Goal: Task Accomplishment & Management: Manage account settings

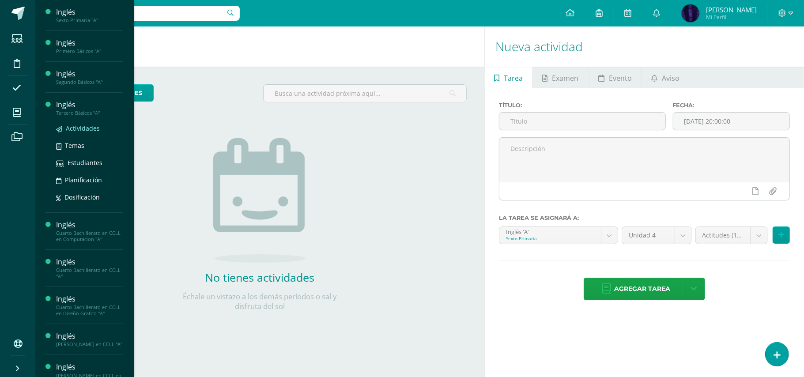
click at [80, 129] on span "Actividades" at bounding box center [83, 128] width 34 height 8
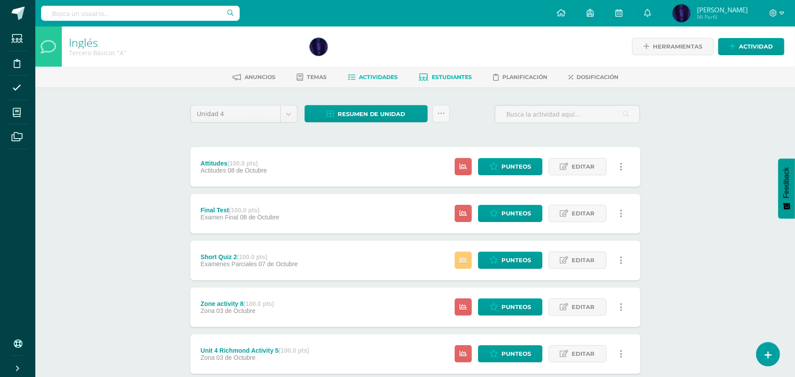
click at [456, 72] on link "Estudiantes" at bounding box center [445, 77] width 53 height 14
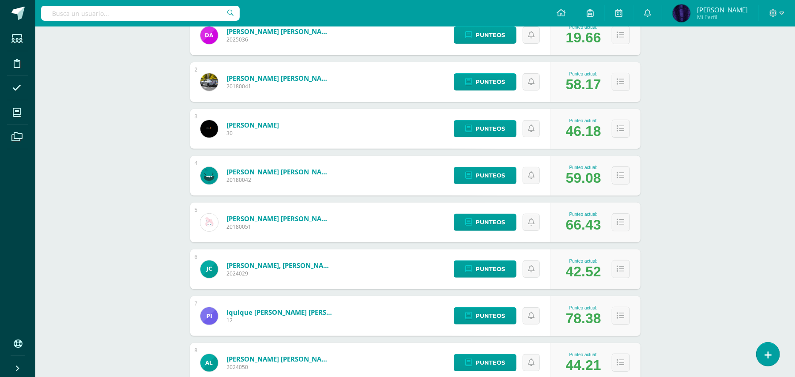
scroll to position [117, 0]
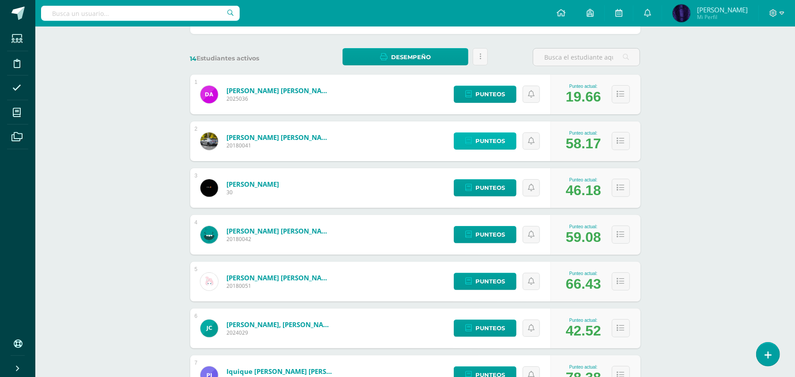
click at [488, 140] on span "Punteos" at bounding box center [490, 141] width 30 height 16
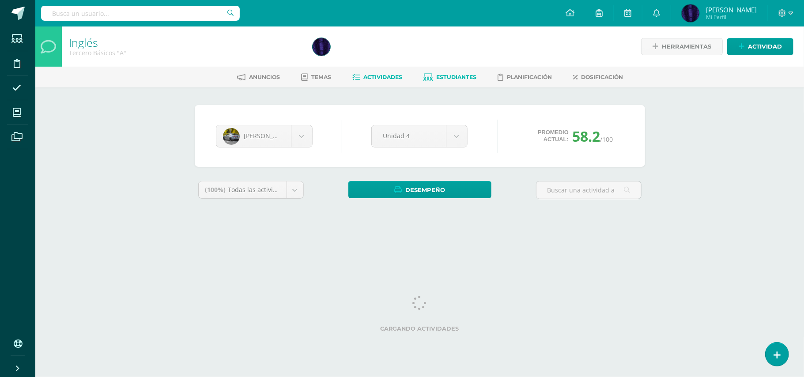
click at [386, 79] on span "Actividades" at bounding box center [383, 77] width 39 height 7
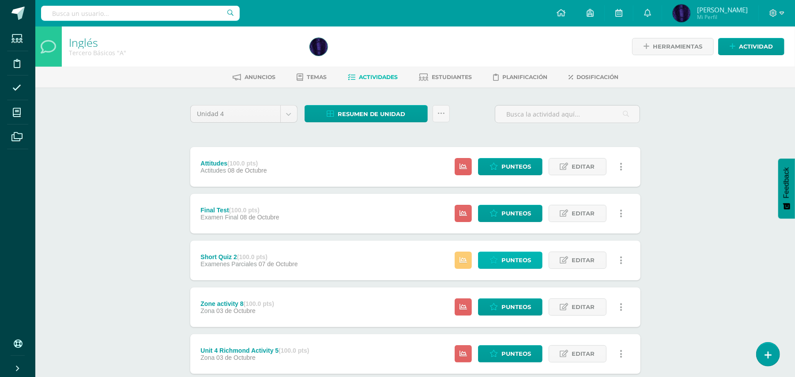
click at [516, 259] on span "Punteos" at bounding box center [516, 260] width 30 height 16
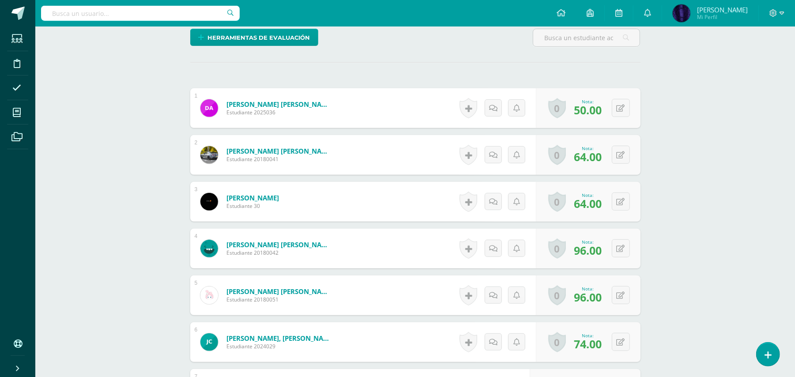
scroll to position [294, 0]
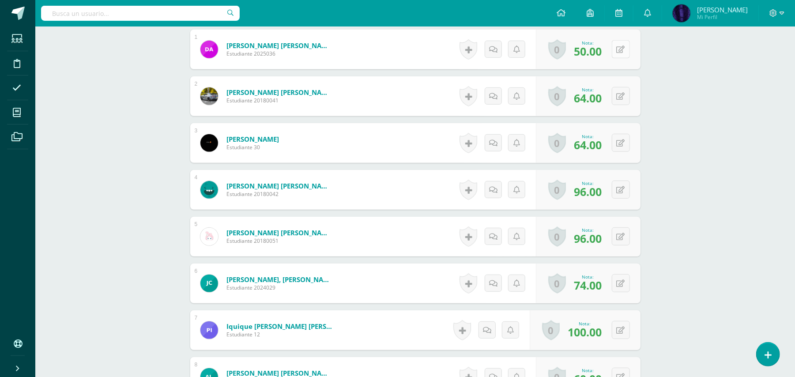
click at [620, 49] on button at bounding box center [621, 49] width 18 height 18
type input "60"
click at [629, 102] on button at bounding box center [626, 96] width 19 height 19
type input "74"
click at [623, 139] on icon at bounding box center [626, 143] width 9 height 8
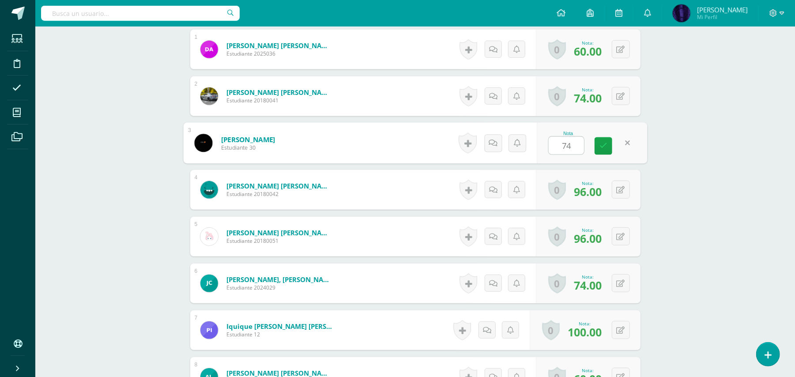
type input "74"
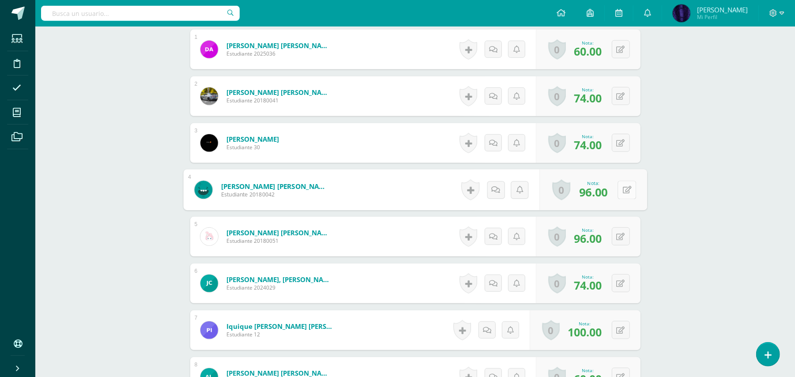
click at [628, 192] on icon at bounding box center [626, 190] width 9 height 8
type input "100"
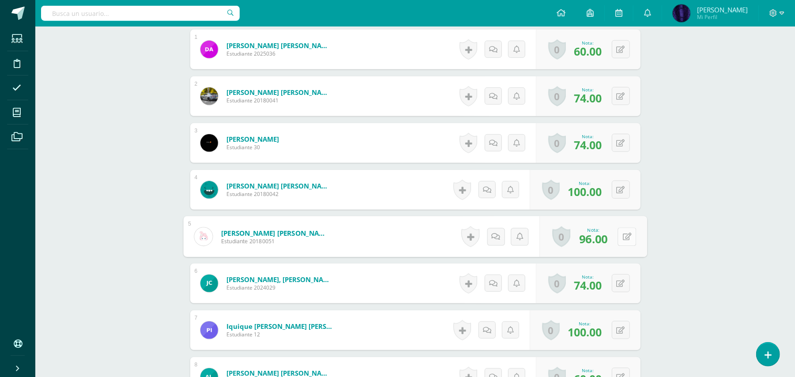
click at [624, 233] on icon at bounding box center [626, 237] width 9 height 8
type input "100"
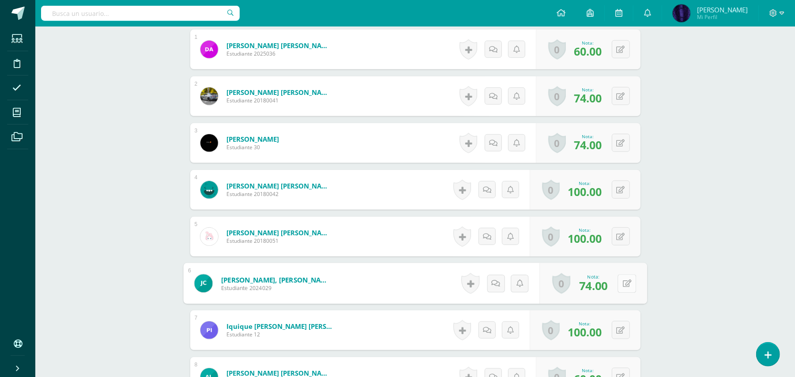
click at [633, 279] on button at bounding box center [626, 283] width 19 height 19
type input "84"
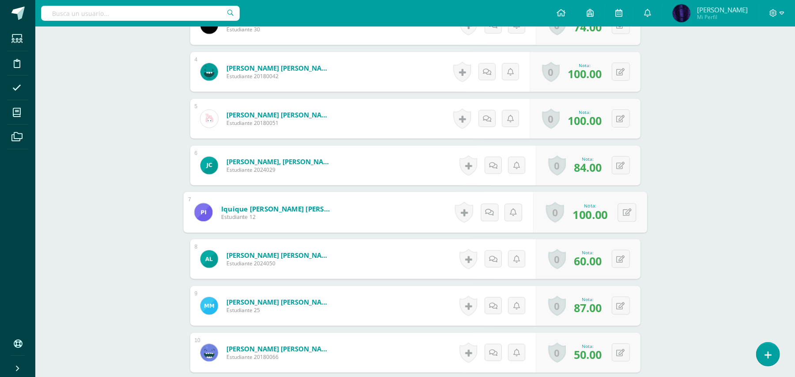
scroll to position [530, 0]
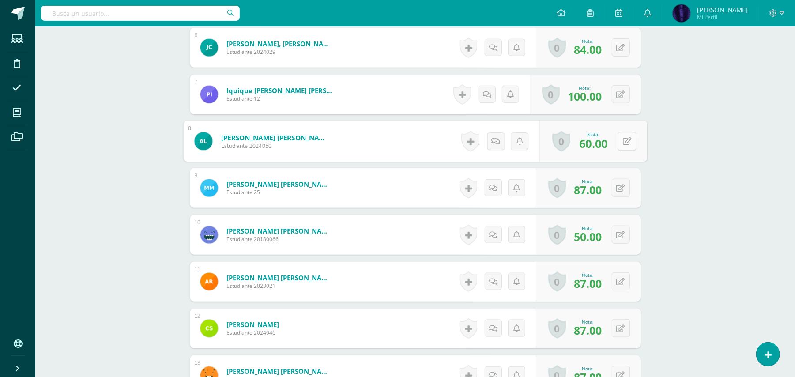
click at [617, 134] on button at bounding box center [626, 141] width 19 height 19
type input "70"
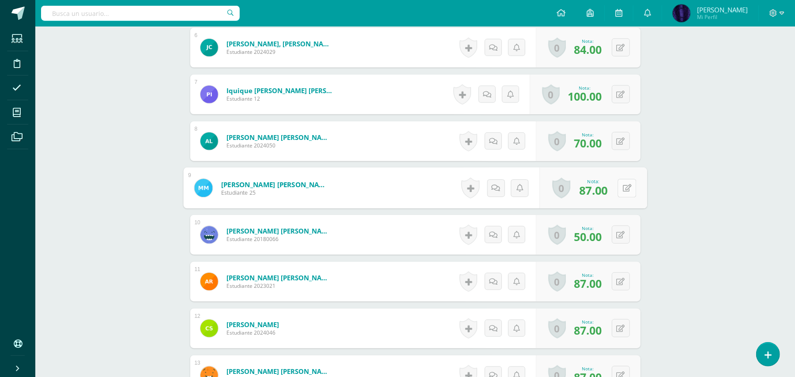
click at [630, 188] on icon at bounding box center [626, 188] width 9 height 8
type input "97"
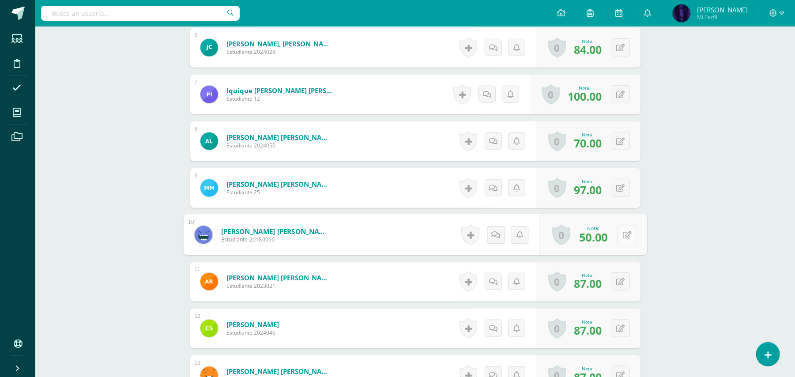
click at [625, 235] on icon at bounding box center [626, 235] width 9 height 8
type input "60"
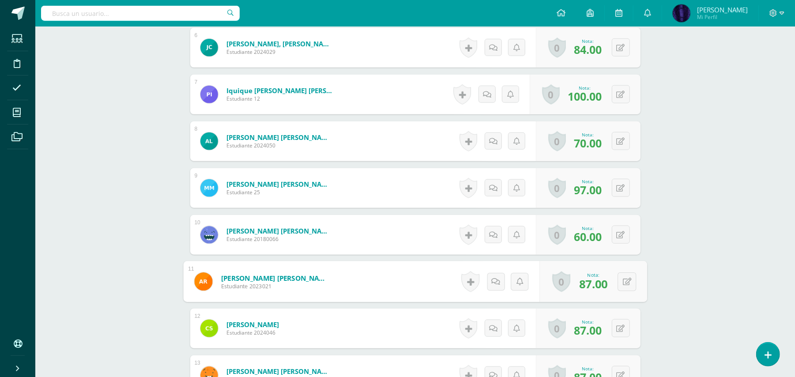
scroll to position [588, 0]
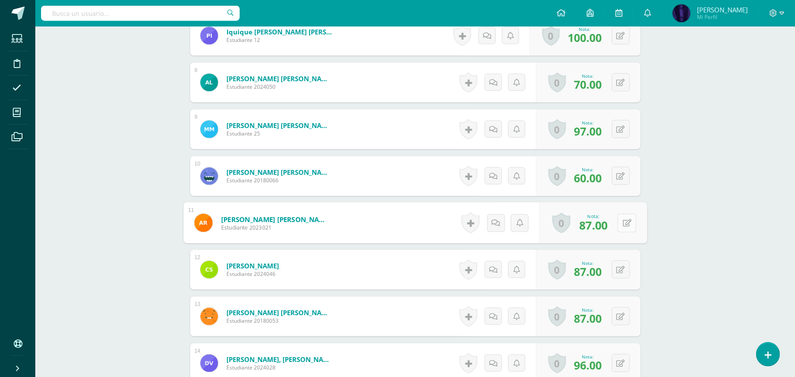
click at [628, 223] on icon at bounding box center [626, 223] width 9 height 8
type input "97"
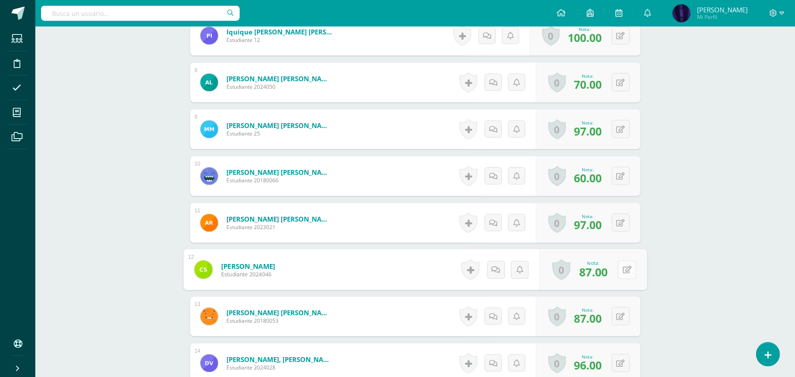
click at [626, 269] on icon at bounding box center [626, 270] width 9 height 8
type input "97"
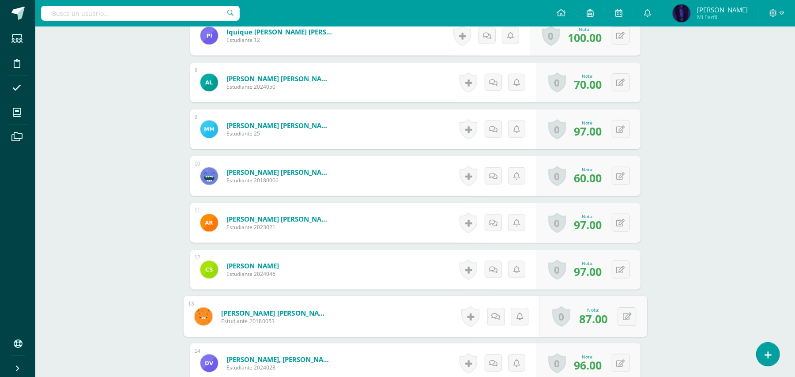
scroll to position [647, 0]
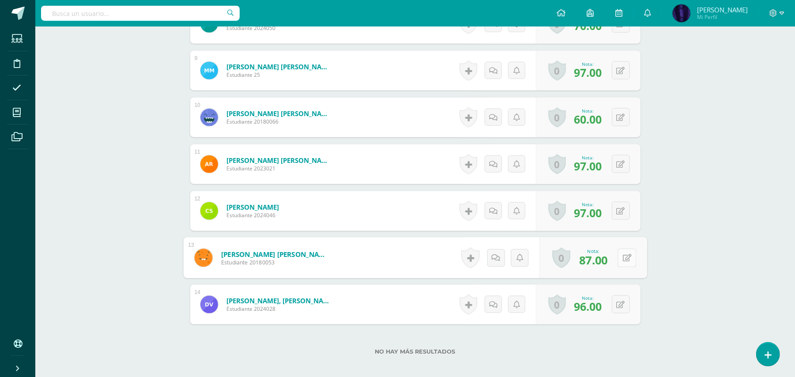
click at [625, 259] on icon at bounding box center [626, 258] width 9 height 8
type input "97"
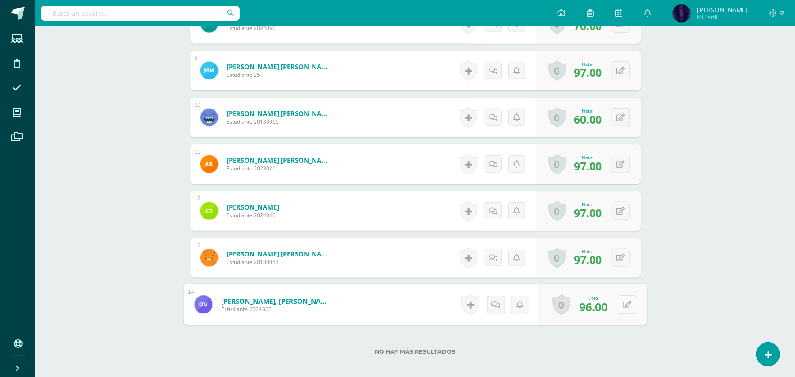
click at [630, 310] on button at bounding box center [626, 304] width 19 height 19
type input "100"
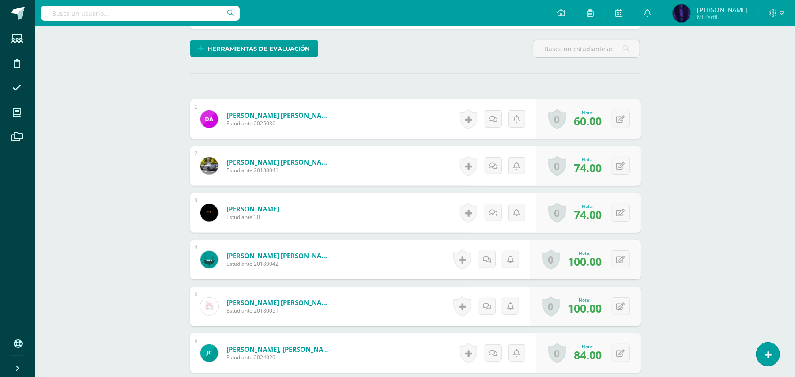
scroll to position [0, 0]
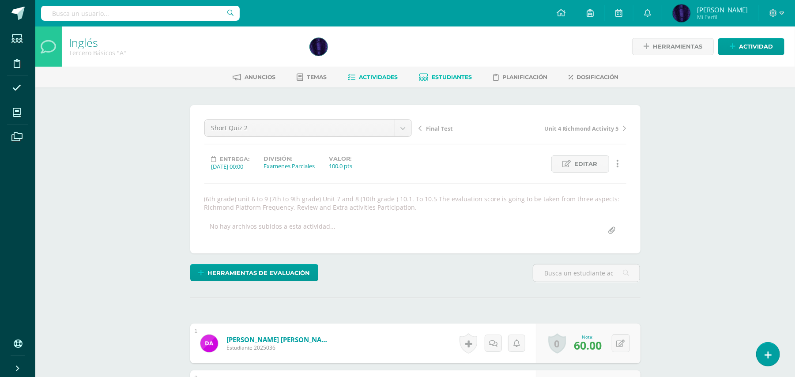
click at [426, 72] on link "Estudiantes" at bounding box center [445, 77] width 53 height 14
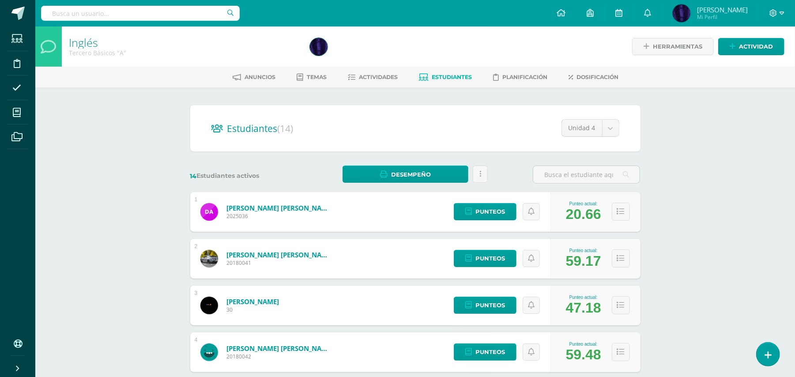
scroll to position [59, 0]
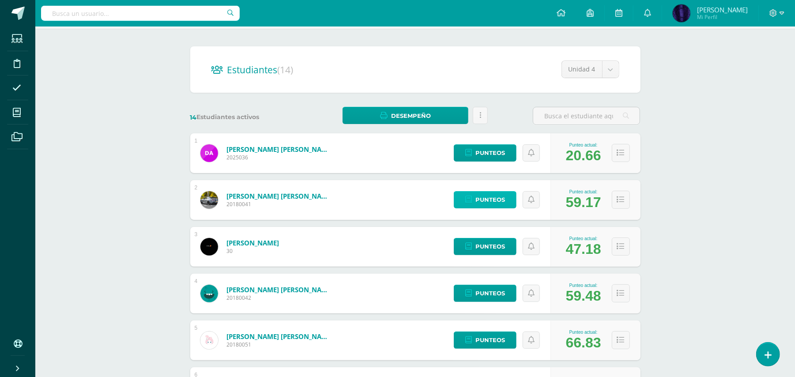
click at [473, 196] on link "Punteos" at bounding box center [485, 199] width 63 height 17
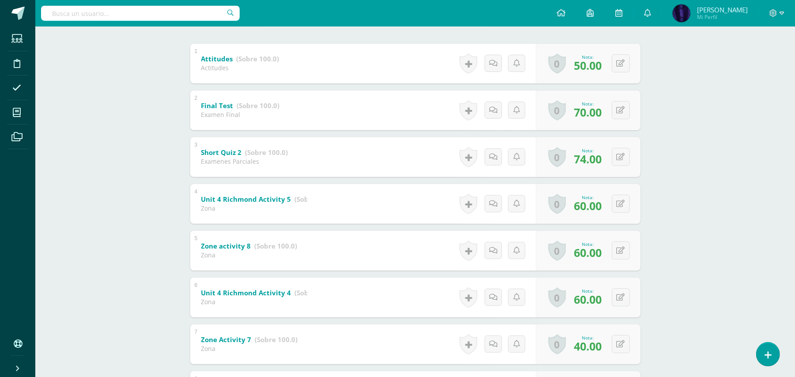
scroll to position [235, 0]
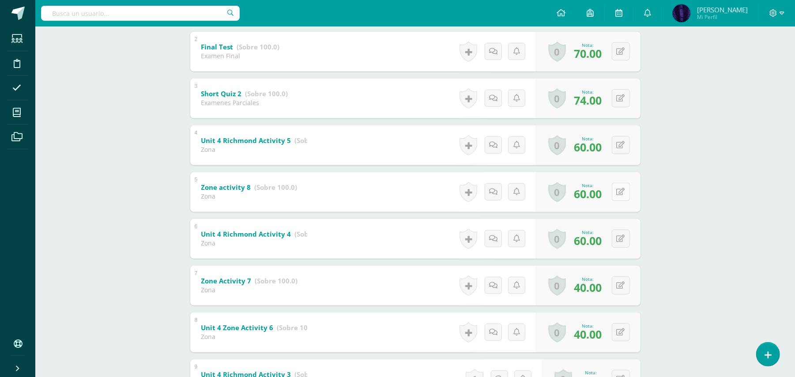
click at [620, 190] on icon at bounding box center [621, 192] width 8 height 8
type input "70"
click at [620, 240] on button at bounding box center [626, 238] width 19 height 19
type input "70"
click at [689, 221] on div "Inglés Tercero Básicos "A" Herramientas Detalle de asistencias Actividad Anunci…" at bounding box center [415, 311] width 760 height 1041
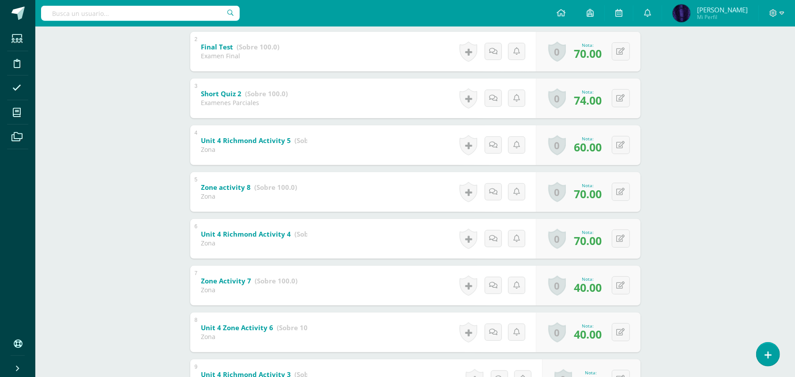
scroll to position [0, 0]
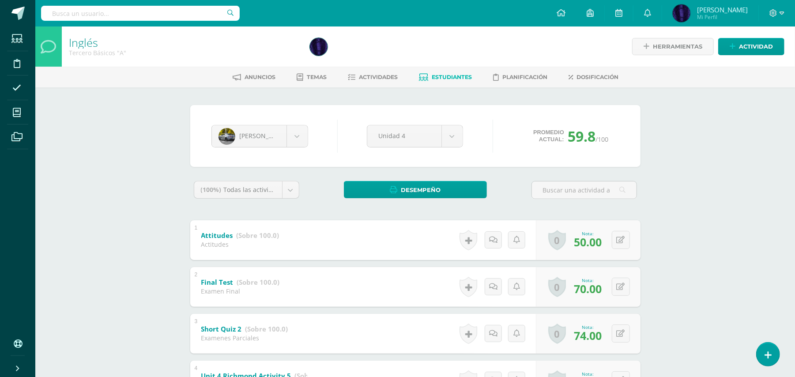
scroll to position [235, 0]
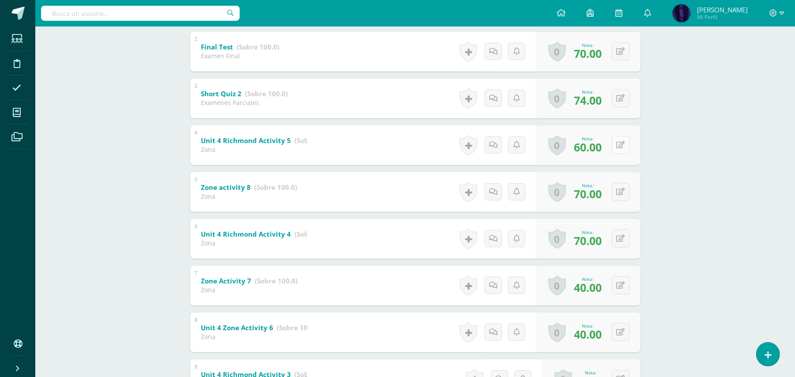
click at [622, 139] on button at bounding box center [621, 145] width 18 height 18
type input "70"
click at [701, 154] on div "Inglés Tercero Básicos "A" Herramientas Detalle de asistencias Actividad Anunci…" at bounding box center [415, 311] width 760 height 1041
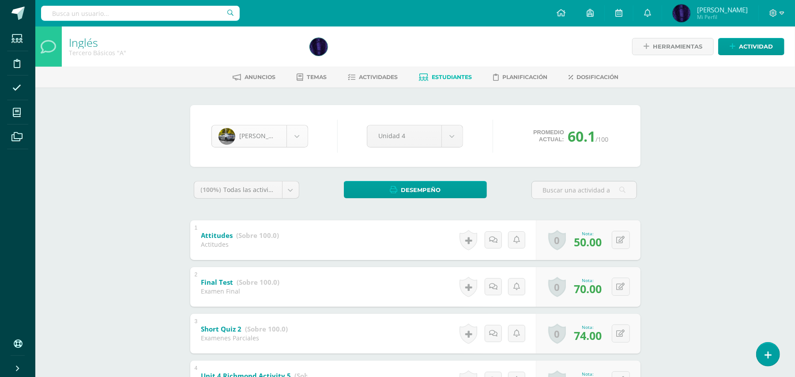
click at [299, 137] on body "Estudiantes Disciplina Asistencia Mis cursos Archivos Soporte Ayuda Reportar un…" at bounding box center [397, 368] width 795 height 737
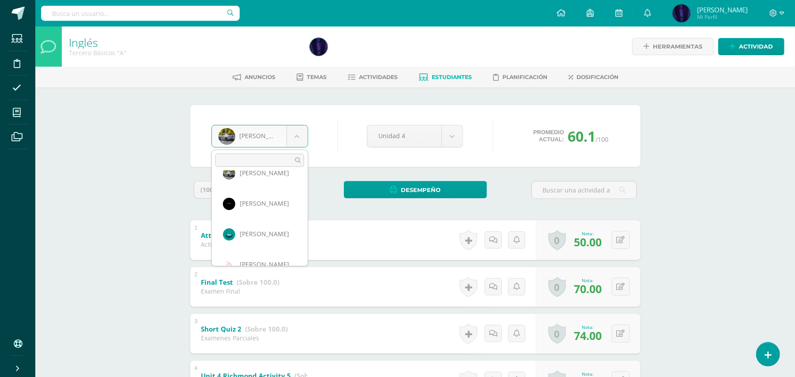
scroll to position [71, 0]
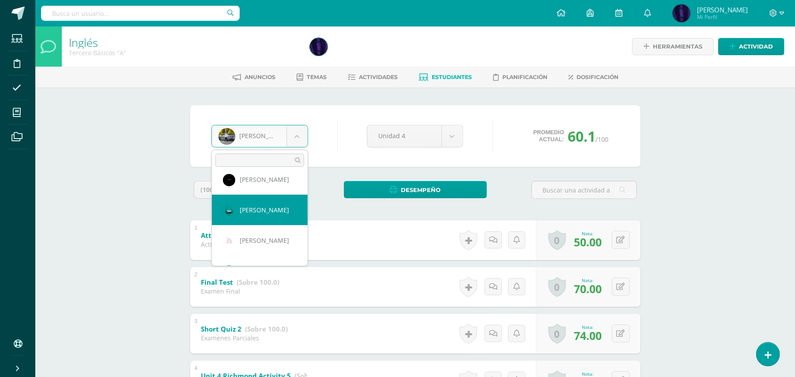
select select "42"
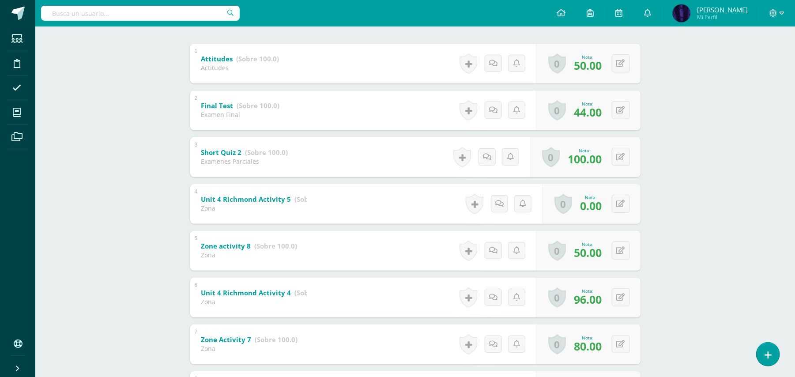
scroll to position [235, 0]
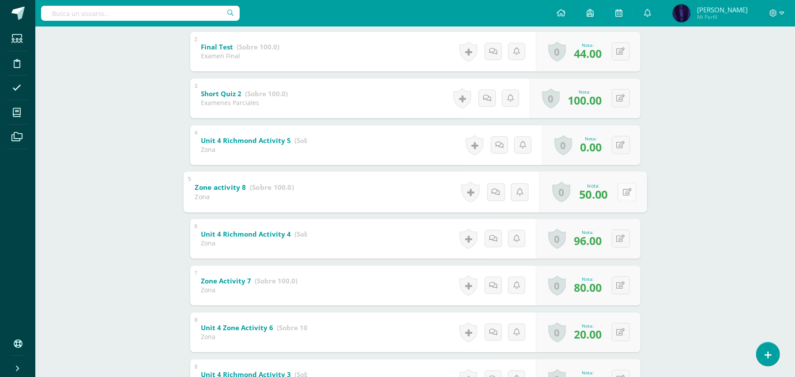
click at [625, 193] on button at bounding box center [626, 192] width 19 height 19
type input "70"
click at [669, 202] on div "Inglés Tercero Básicos "A" Herramientas Detalle de asistencias Actividad Anunci…" at bounding box center [415, 311] width 760 height 1041
click at [618, 239] on button at bounding box center [621, 238] width 18 height 18
type input "100"
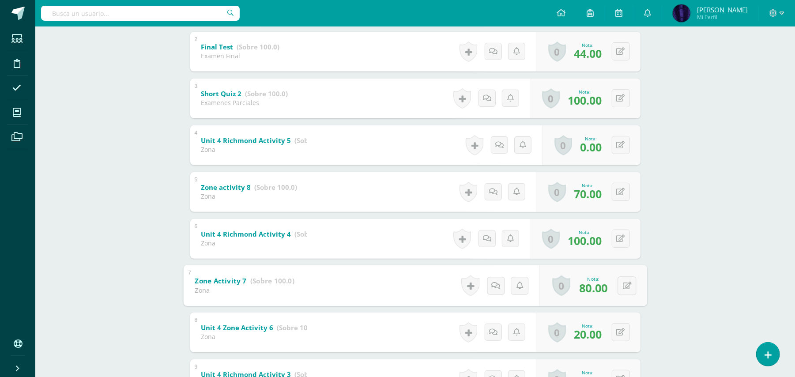
scroll to position [0, 0]
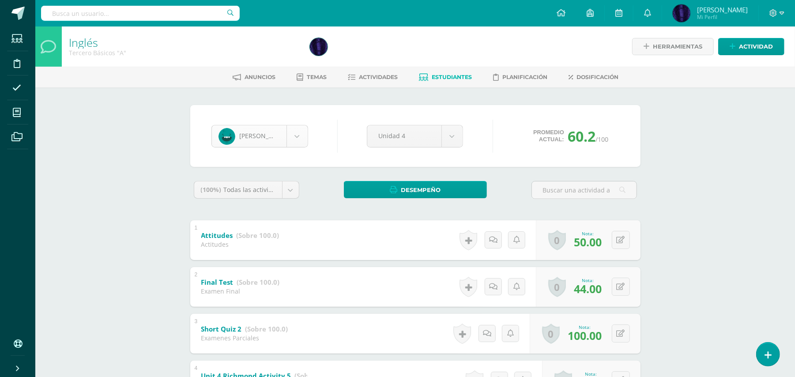
click at [302, 142] on body "Estudiantes Disciplina Asistencia Mis cursos Archivos Soporte Ayuda Reportar un…" at bounding box center [397, 368] width 795 height 737
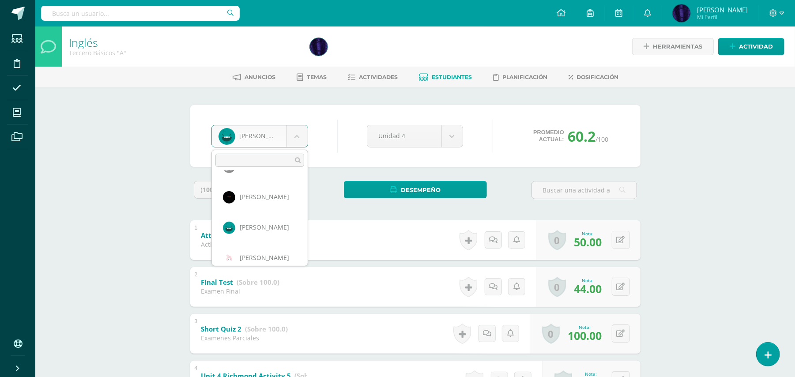
scroll to position [77, 0]
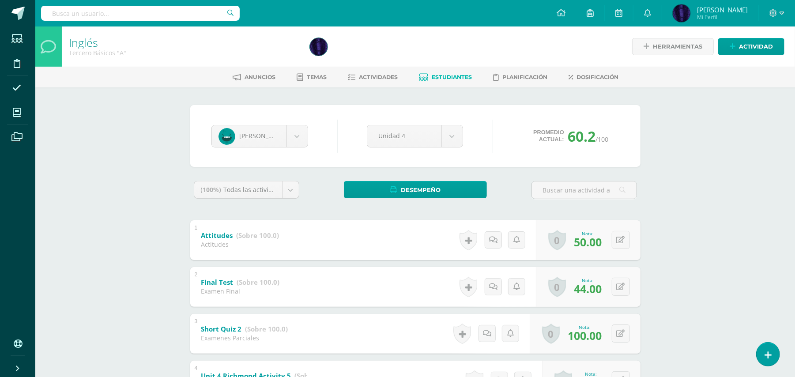
click at [449, 82] on body "Estudiantes Disciplina Asistencia Mis cursos Archivos Soporte Ayuda Reportar un…" at bounding box center [397, 368] width 795 height 737
click at [449, 80] on span "Estudiantes" at bounding box center [452, 77] width 40 height 7
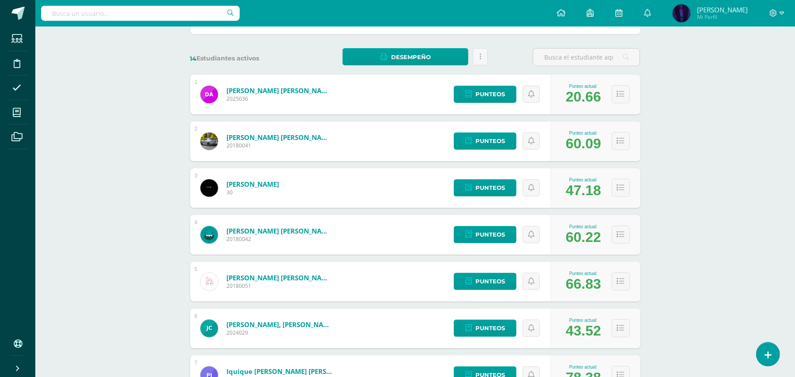
scroll to position [177, 0]
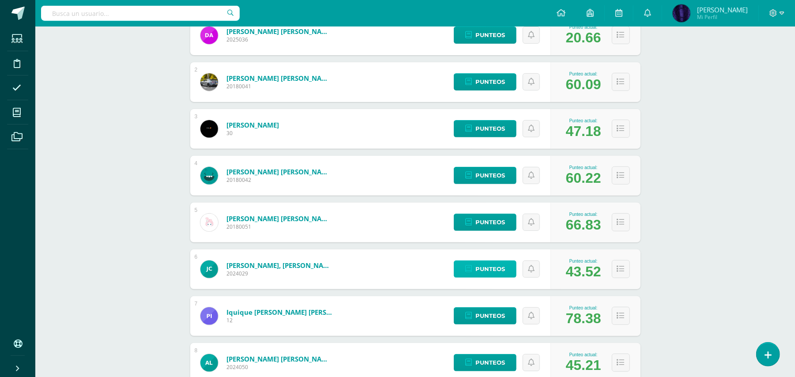
click at [488, 265] on span "Punteos" at bounding box center [490, 269] width 30 height 16
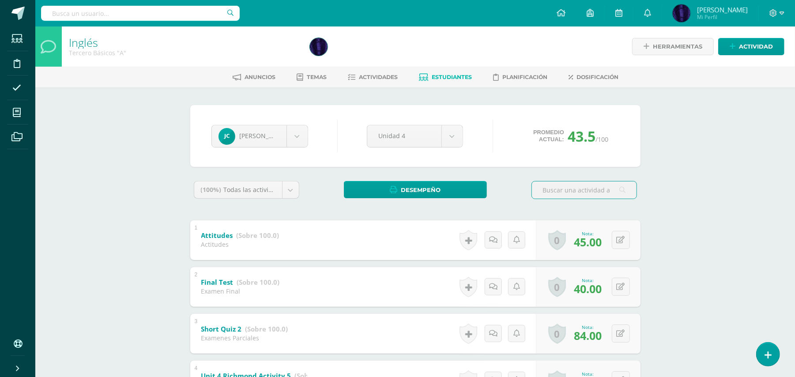
scroll to position [177, 0]
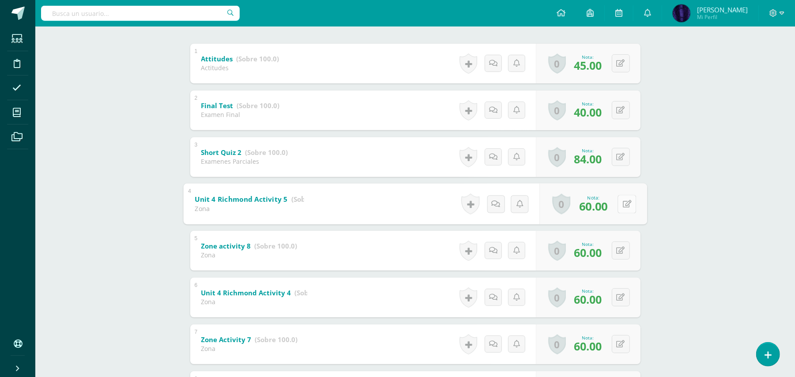
click at [617, 208] on button at bounding box center [626, 204] width 19 height 19
type input "70"
click at [622, 244] on button at bounding box center [621, 250] width 18 height 18
type input "70"
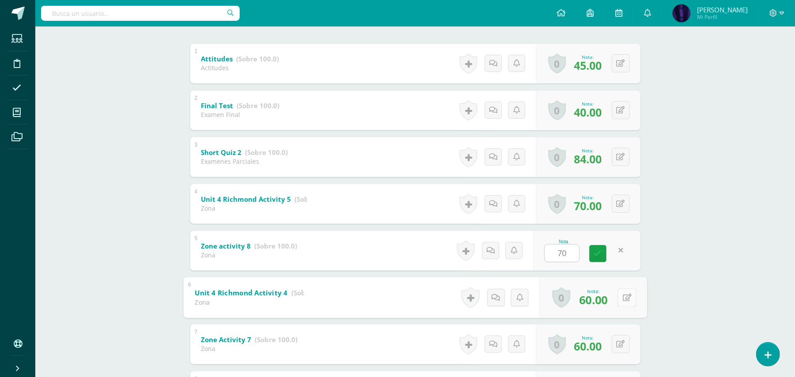
click at [622, 292] on button at bounding box center [626, 297] width 19 height 19
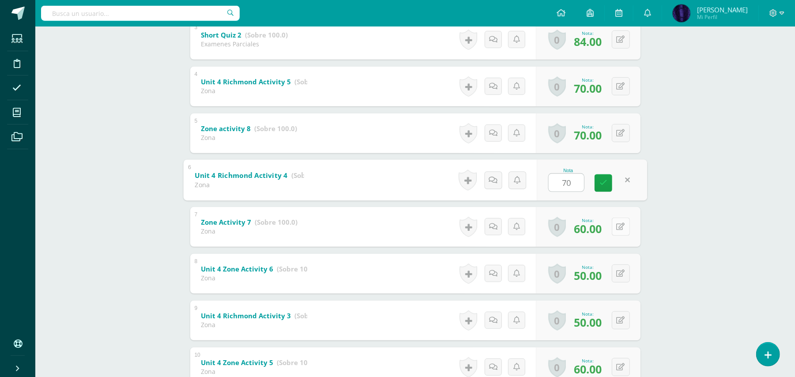
type input "70"
click at [615, 228] on div "0 Logros Logros obtenidos Aún no hay logros agregados Nota: 60.00" at bounding box center [593, 226] width 108 height 41
click at [622, 223] on icon at bounding box center [626, 227] width 9 height 8
type input "70"
click at [622, 274] on icon at bounding box center [621, 274] width 8 height 8
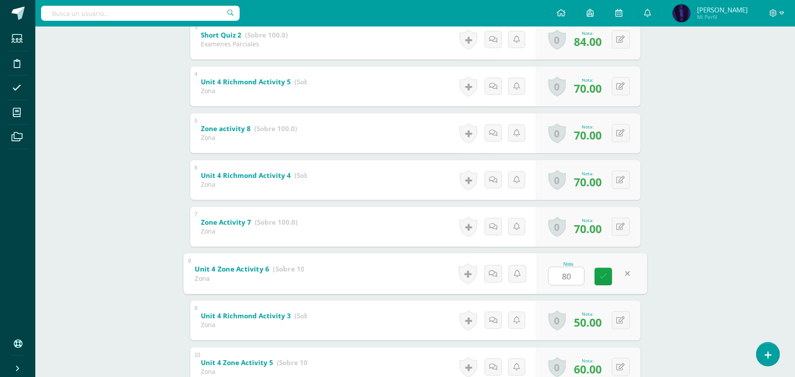
type input "80"
click at [684, 242] on div "Inglés Tercero Básicos "A" Herramientas Detalle de asistencias Actividad Anunci…" at bounding box center [415, 253] width 760 height 1041
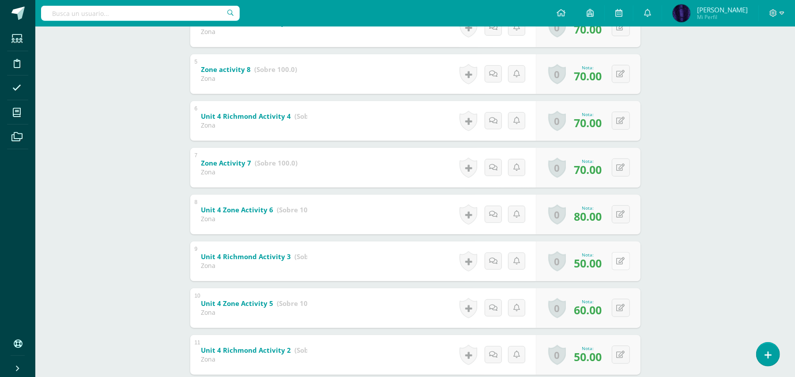
click at [620, 258] on button at bounding box center [621, 261] width 18 height 18
type input "70"
click at [667, 251] on div "Inglés Tercero Básicos "A" Herramientas Detalle de asistencias Actividad Anunci…" at bounding box center [415, 193] width 760 height 1041
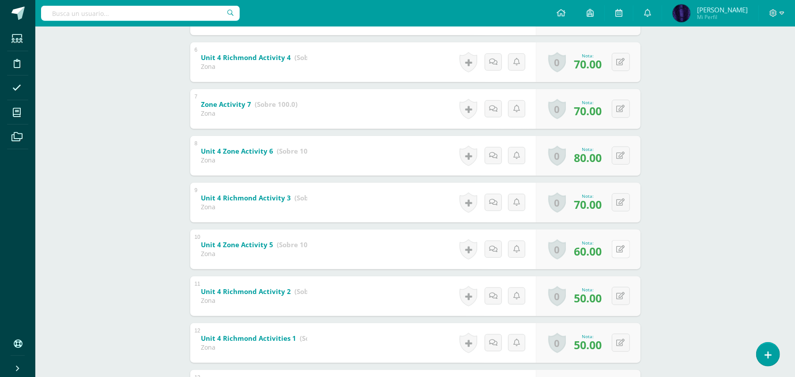
click at [623, 249] on icon at bounding box center [621, 249] width 8 height 8
type input "70"
click at [678, 243] on div "Inglés Tercero Básicos "A" Herramientas Detalle de asistencias Actividad Anunci…" at bounding box center [415, 135] width 760 height 1041
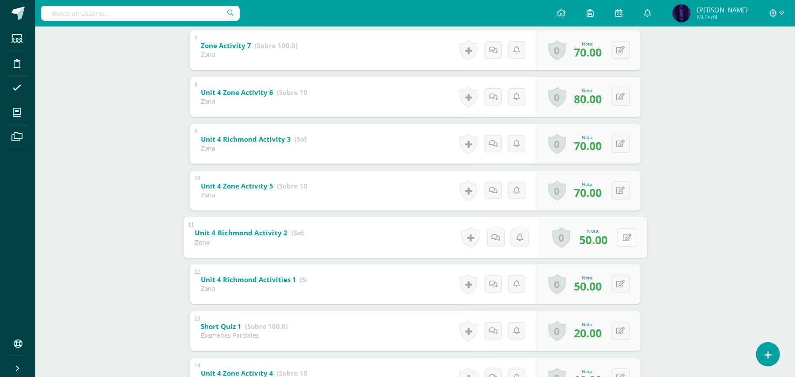
click at [624, 241] on icon at bounding box center [626, 237] width 9 height 8
type input "60"
click at [664, 228] on div "Inglés Tercero Básicos "A" Herramientas Detalle de asistencias Actividad Anunci…" at bounding box center [415, 76] width 760 height 1041
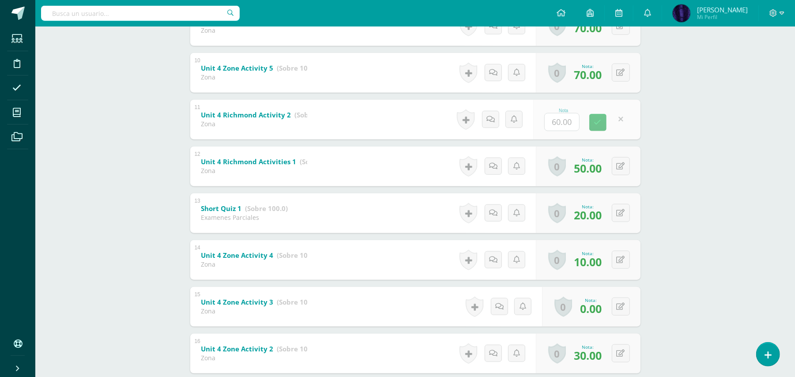
scroll to position [647, 0]
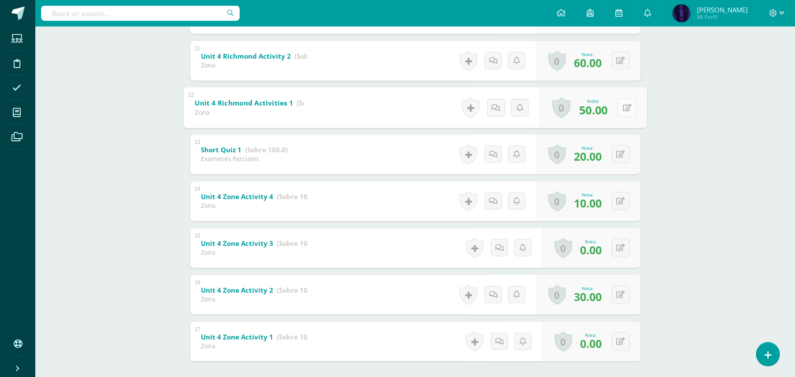
click at [623, 108] on icon at bounding box center [626, 108] width 9 height 8
click at [620, 101] on button at bounding box center [621, 107] width 18 height 18
type input "60"
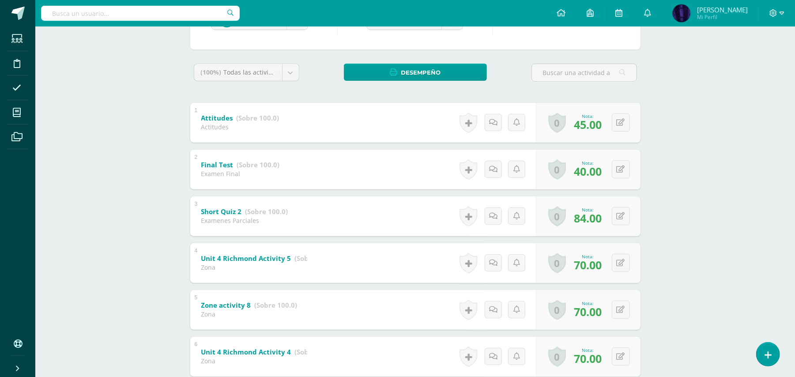
scroll to position [0, 0]
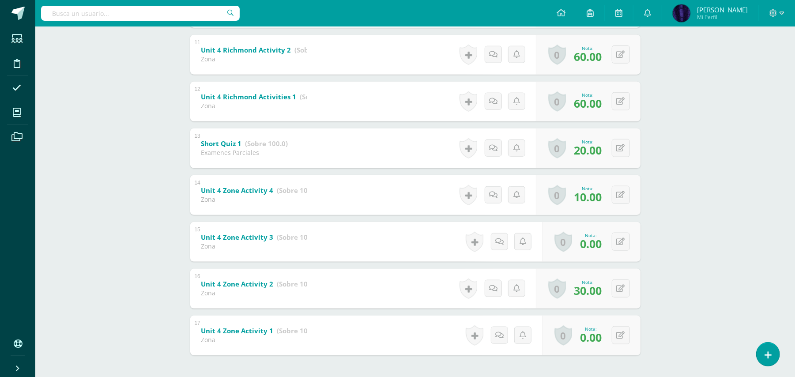
scroll to position [689, 0]
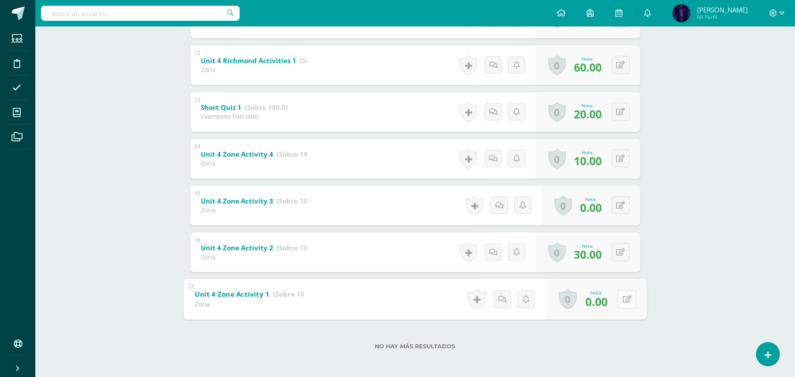
click at [622, 299] on icon at bounding box center [626, 299] width 9 height 8
type input "60"
click at [625, 249] on button at bounding box center [621, 252] width 18 height 18
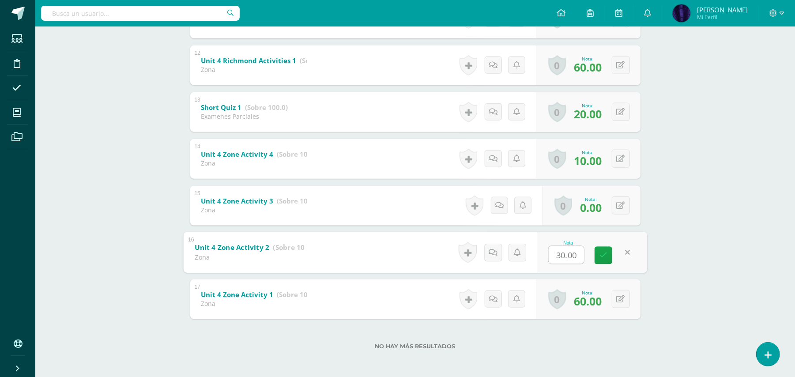
type input "6"
type input "70"
click at [617, 208] on button at bounding box center [626, 205] width 19 height 19
type input "60"
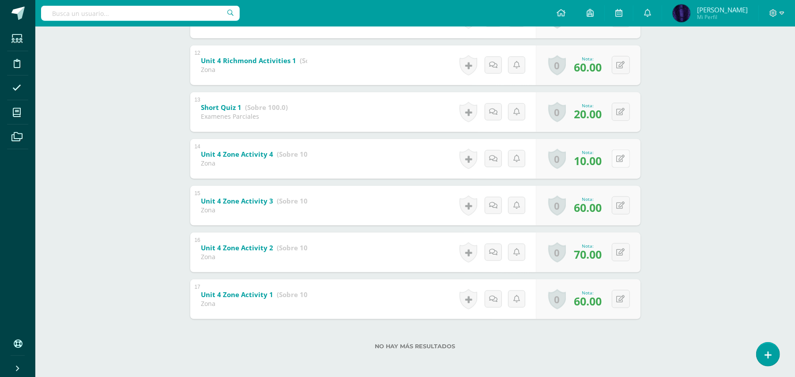
click at [625, 156] on button at bounding box center [621, 159] width 18 height 18
type input "60"
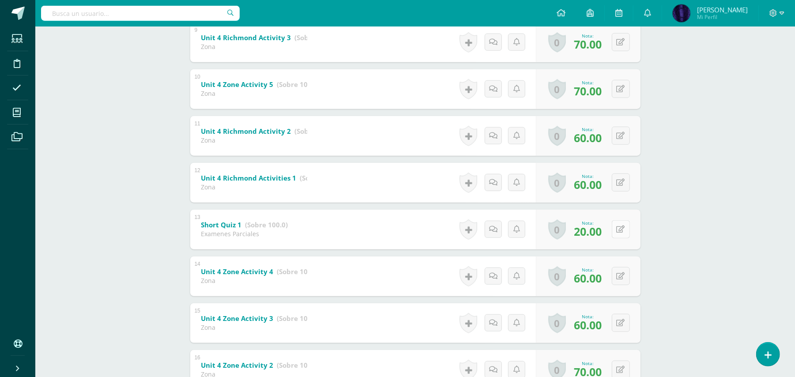
click at [622, 234] on button at bounding box center [621, 229] width 18 height 18
type input "60"
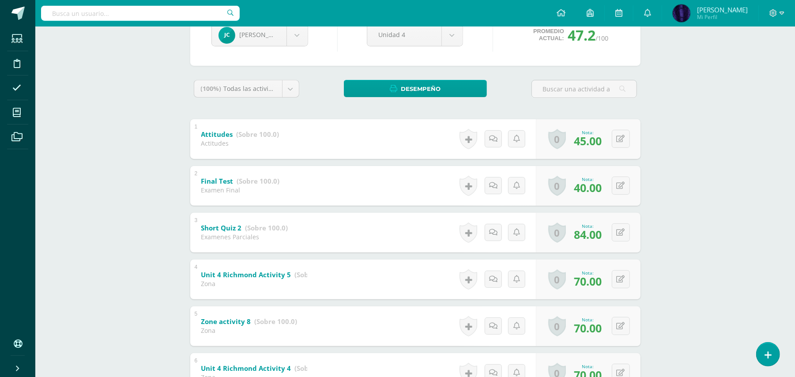
scroll to position [0, 0]
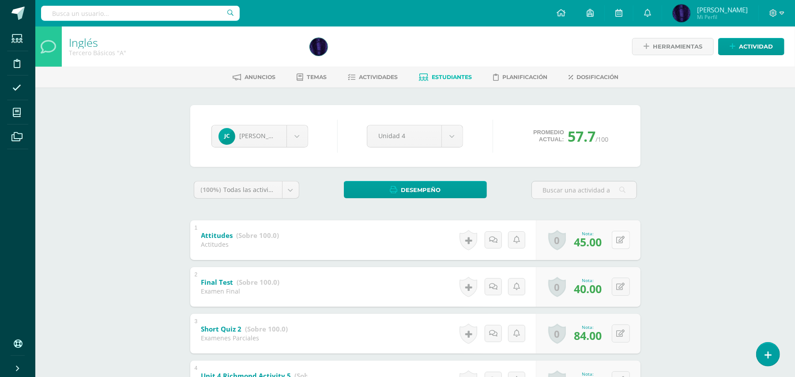
click at [613, 233] on div "0 Logros Logros obtenidos Aún no hay logros agregados Nota: 45.00" at bounding box center [588, 240] width 105 height 40
click at [625, 240] on icon at bounding box center [626, 240] width 9 height 8
type input "50"
click at [672, 237] on div "Inglés Tercero Básicos "A" Herramientas Detalle de asistencias Actividad Anunci…" at bounding box center [415, 381] width 760 height 710
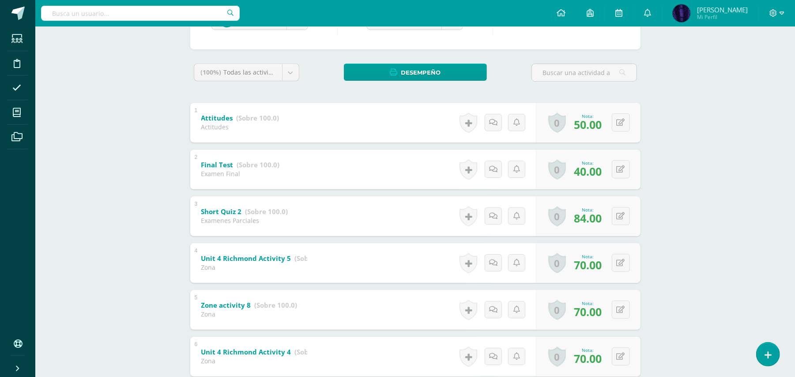
scroll to position [235, 0]
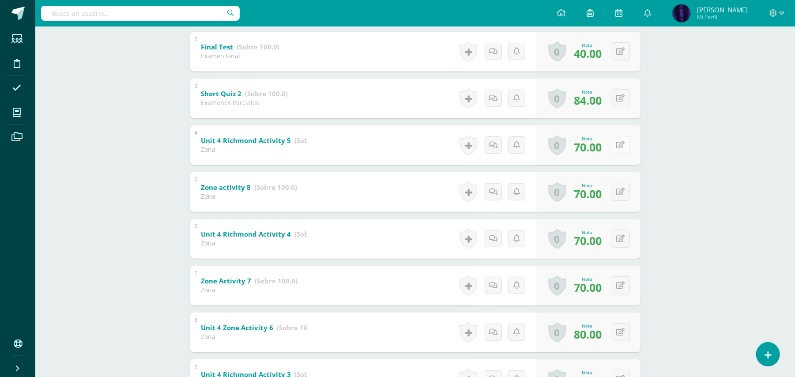
click at [620, 145] on button at bounding box center [621, 145] width 18 height 18
type input "80"
click at [619, 191] on button at bounding box center [621, 192] width 18 height 18
type input "85"
click at [675, 203] on div "Inglés Tercero Básicos "A" Herramientas Detalle de asistencias Actividad Anunci…" at bounding box center [415, 311] width 760 height 1041
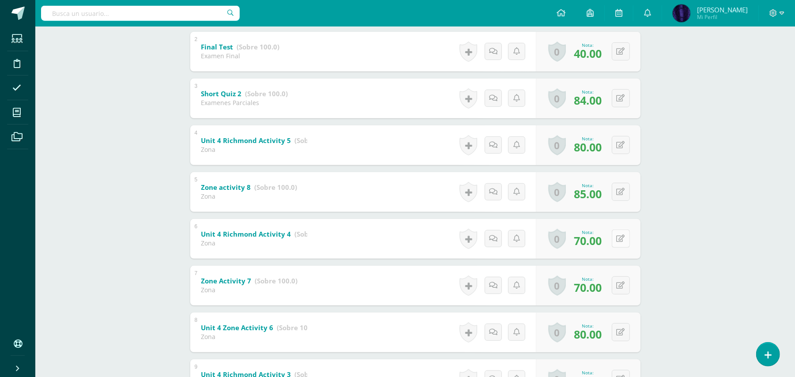
click at [622, 238] on icon at bounding box center [621, 239] width 8 height 8
type input "80"
click at [728, 192] on div "Inglés Tercero Básicos "A" Herramientas Detalle de asistencias Actividad Anunci…" at bounding box center [415, 311] width 760 height 1041
click at [622, 192] on icon at bounding box center [626, 192] width 9 height 8
click at [706, 191] on div "Inglés Tercero Básicos "A" Herramientas Detalle de asistencias Actividad Anunci…" at bounding box center [415, 311] width 760 height 1041
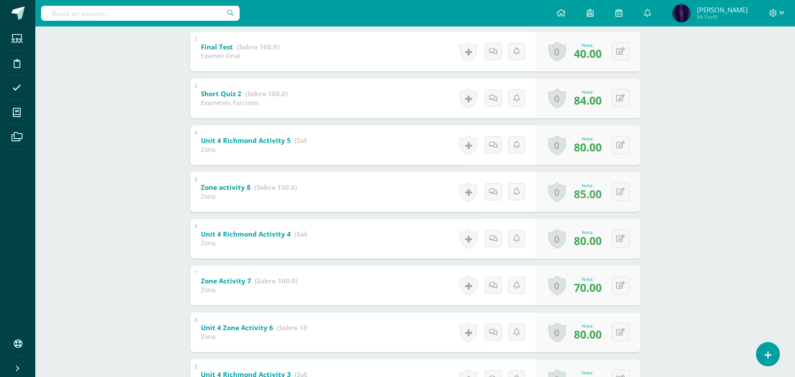
scroll to position [353, 0]
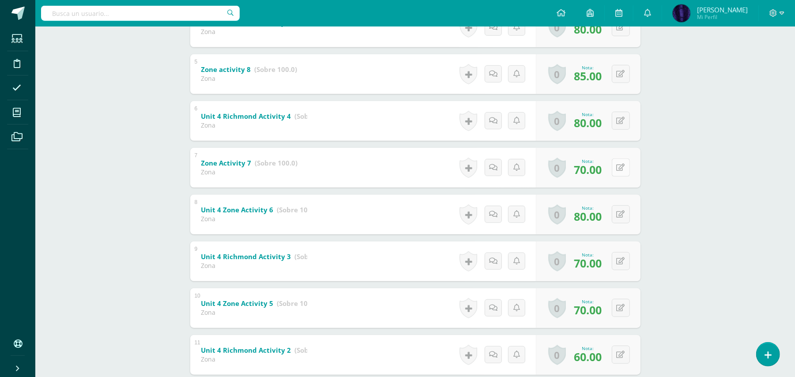
click at [618, 172] on button at bounding box center [621, 167] width 18 height 18
type input "85"
click at [680, 172] on div "Inglés Tercero Básicos "A" Herramientas Detalle de asistencias Actividad Anunci…" at bounding box center [415, 193] width 760 height 1041
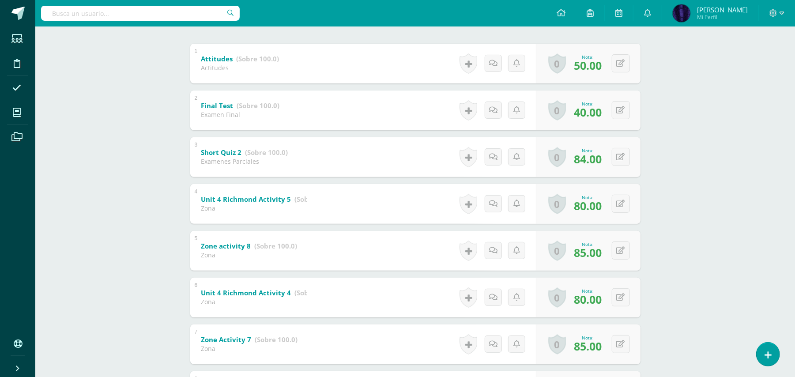
scroll to position [59, 0]
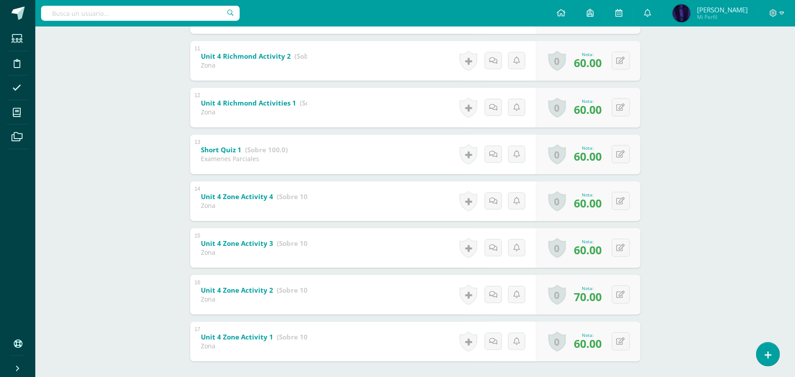
scroll to position [689, 0]
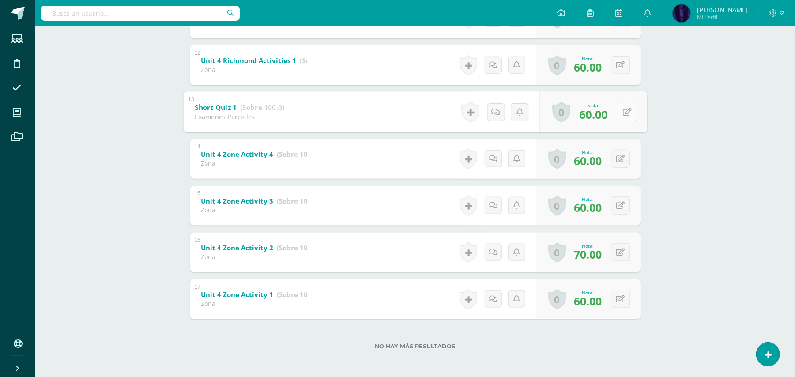
click at [622, 113] on icon at bounding box center [626, 112] width 9 height 8
type input "75"
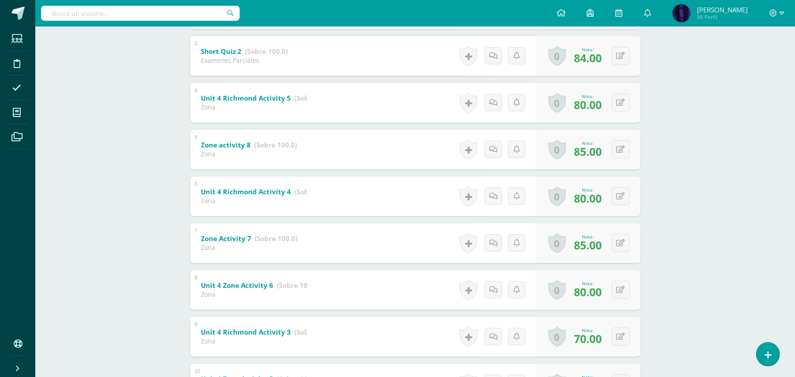
scroll to position [0, 0]
